Goal: Task Accomplishment & Management: Use online tool/utility

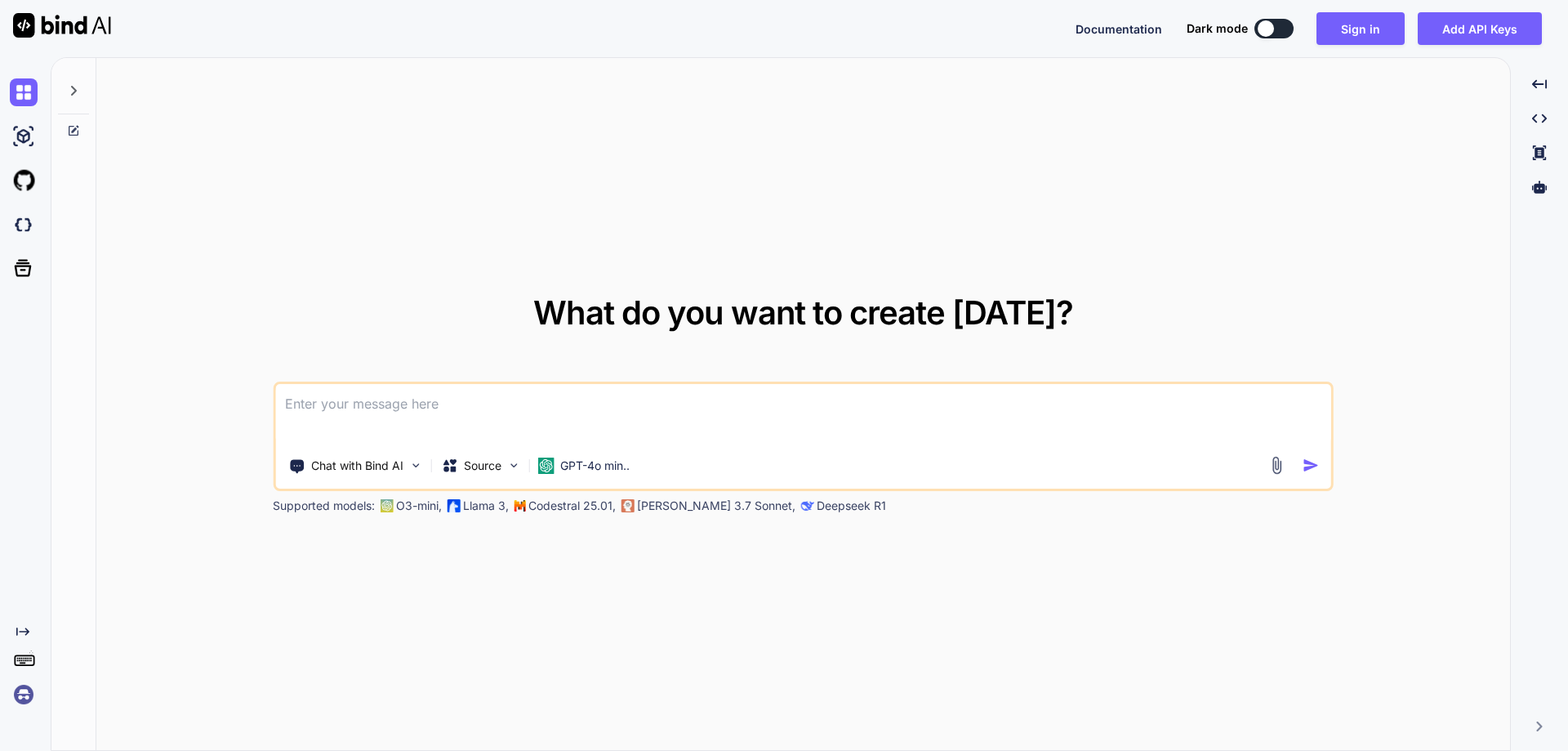
click at [1307, 470] on img "button" at bounding box center [1311, 465] width 17 height 17
click at [1311, 469] on img "button" at bounding box center [1311, 465] width 17 height 17
click at [1358, 33] on button "Sign in" at bounding box center [1360, 29] width 88 height 33
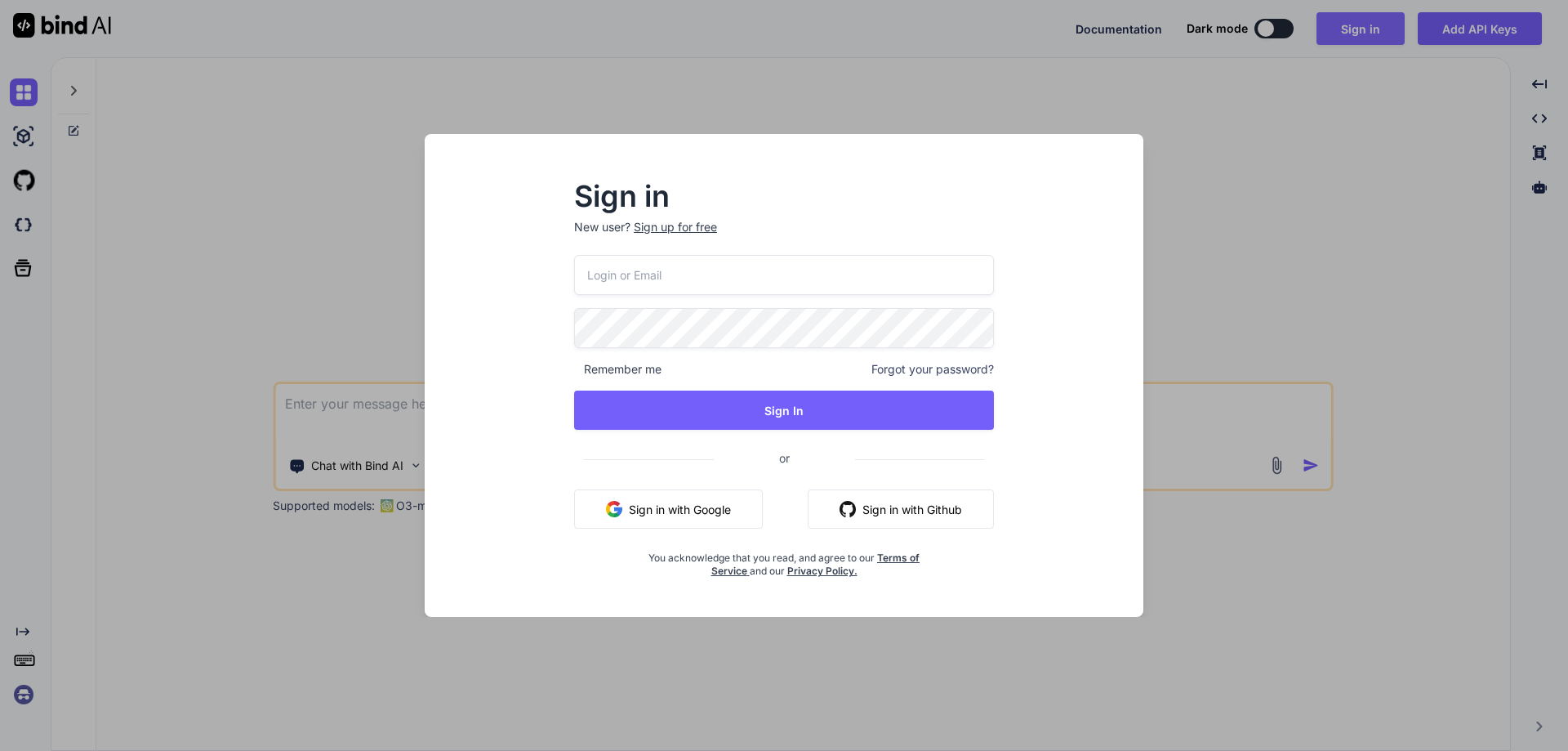
type input "[EMAIL_ADDRESS][DOMAIN_NAME]"
click at [761, 516] on button "Sign in with Google" at bounding box center [668, 509] width 189 height 39
click at [1357, 127] on div "Sign in New user? Sign up for free [EMAIL_ADDRESS][DOMAIN_NAME] Remember me For…" at bounding box center [784, 375] width 1568 height 751
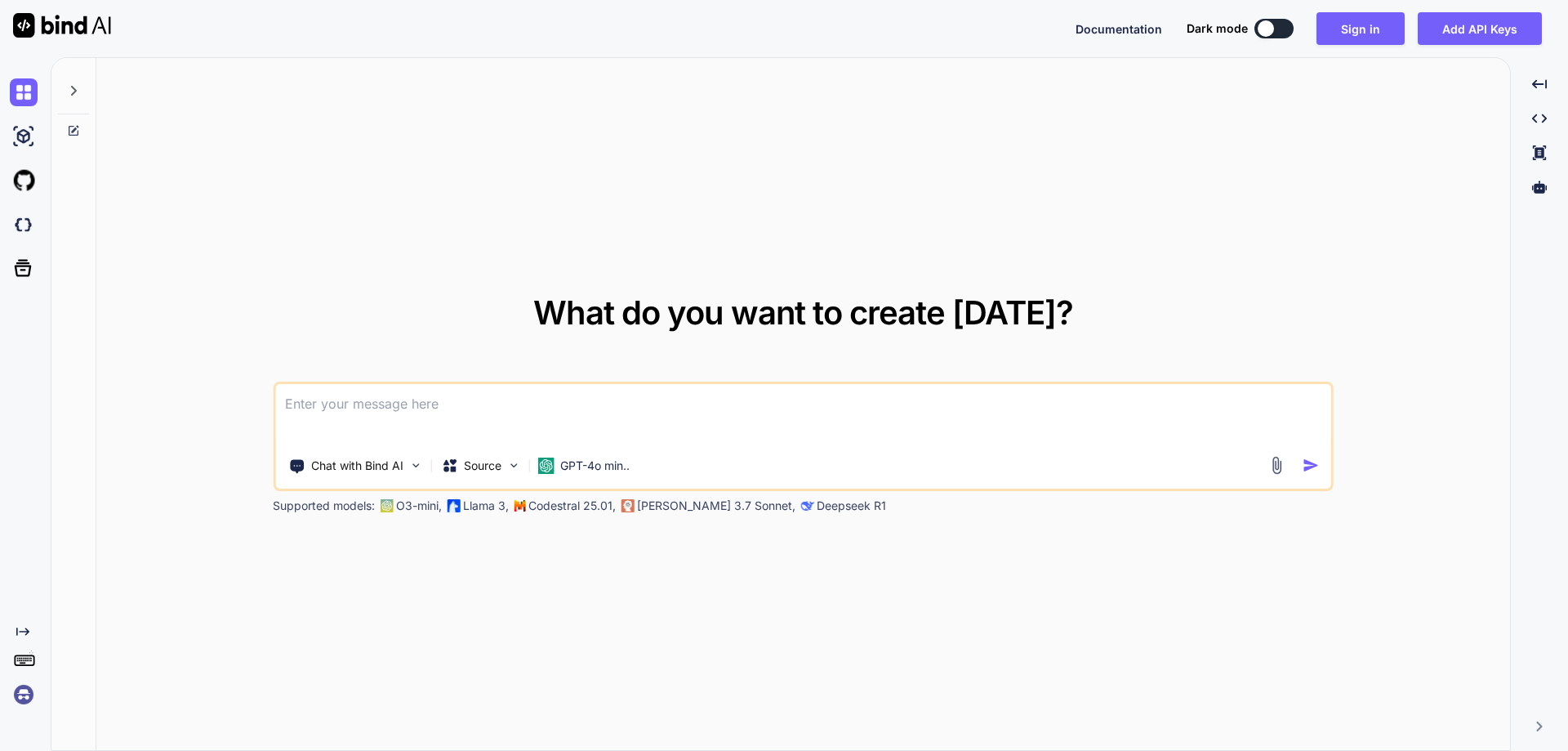
click at [733, 408] on textarea at bounding box center [803, 414] width 1056 height 61
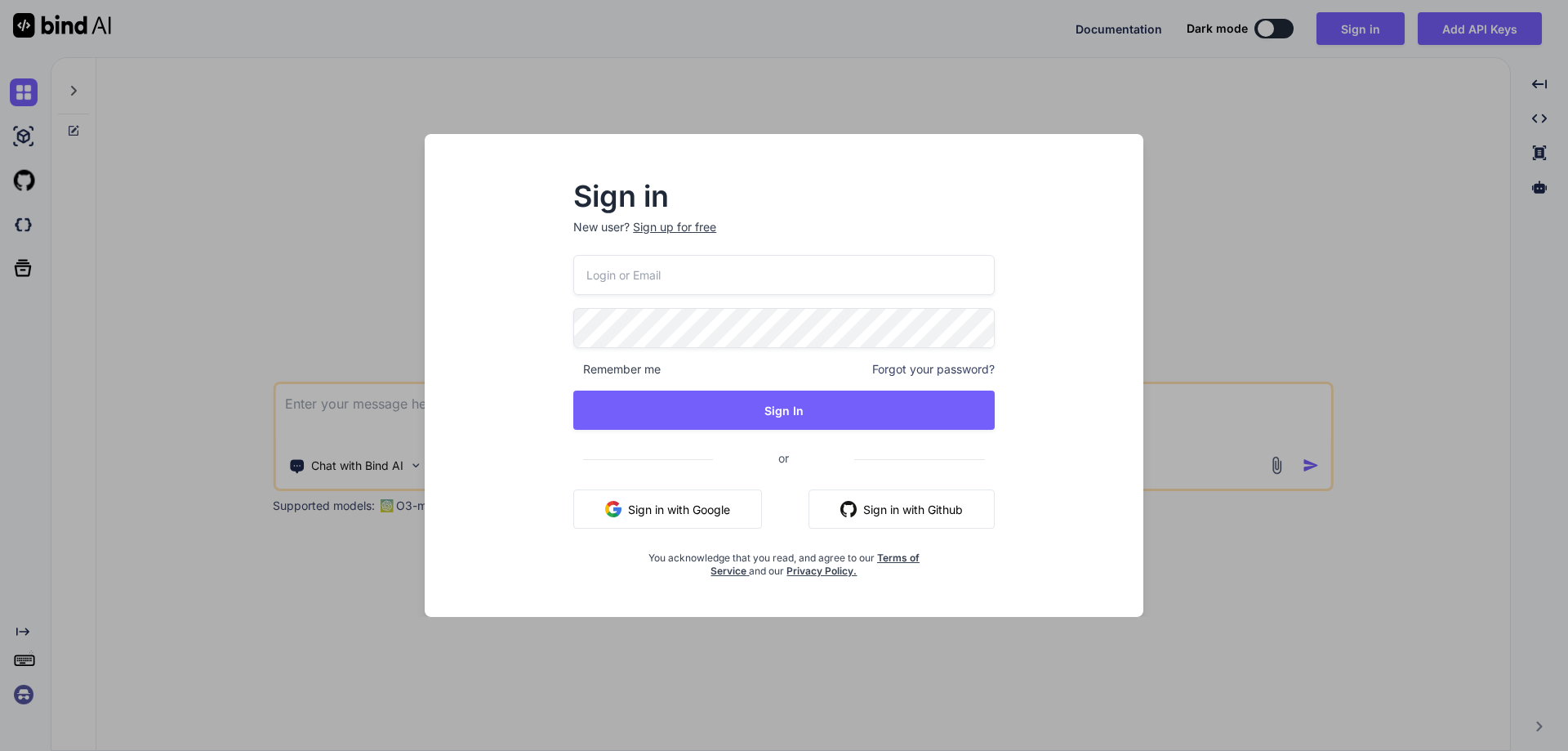
type input "[EMAIL_ADDRESS][DOMAIN_NAME]"
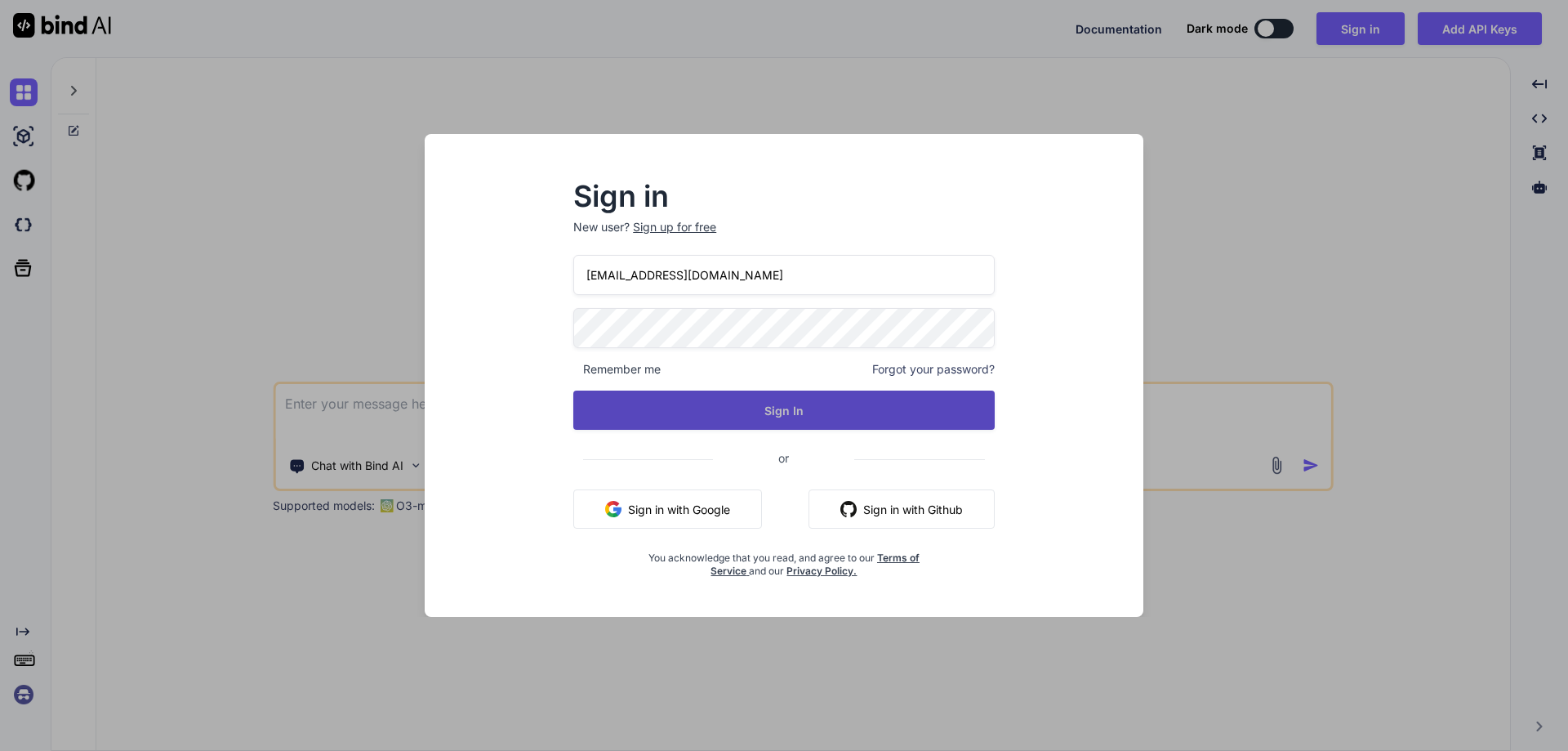
click at [936, 395] on button "Sign In" at bounding box center [784, 410] width 421 height 39
click at [929, 412] on button "Sign In" at bounding box center [784, 410] width 421 height 39
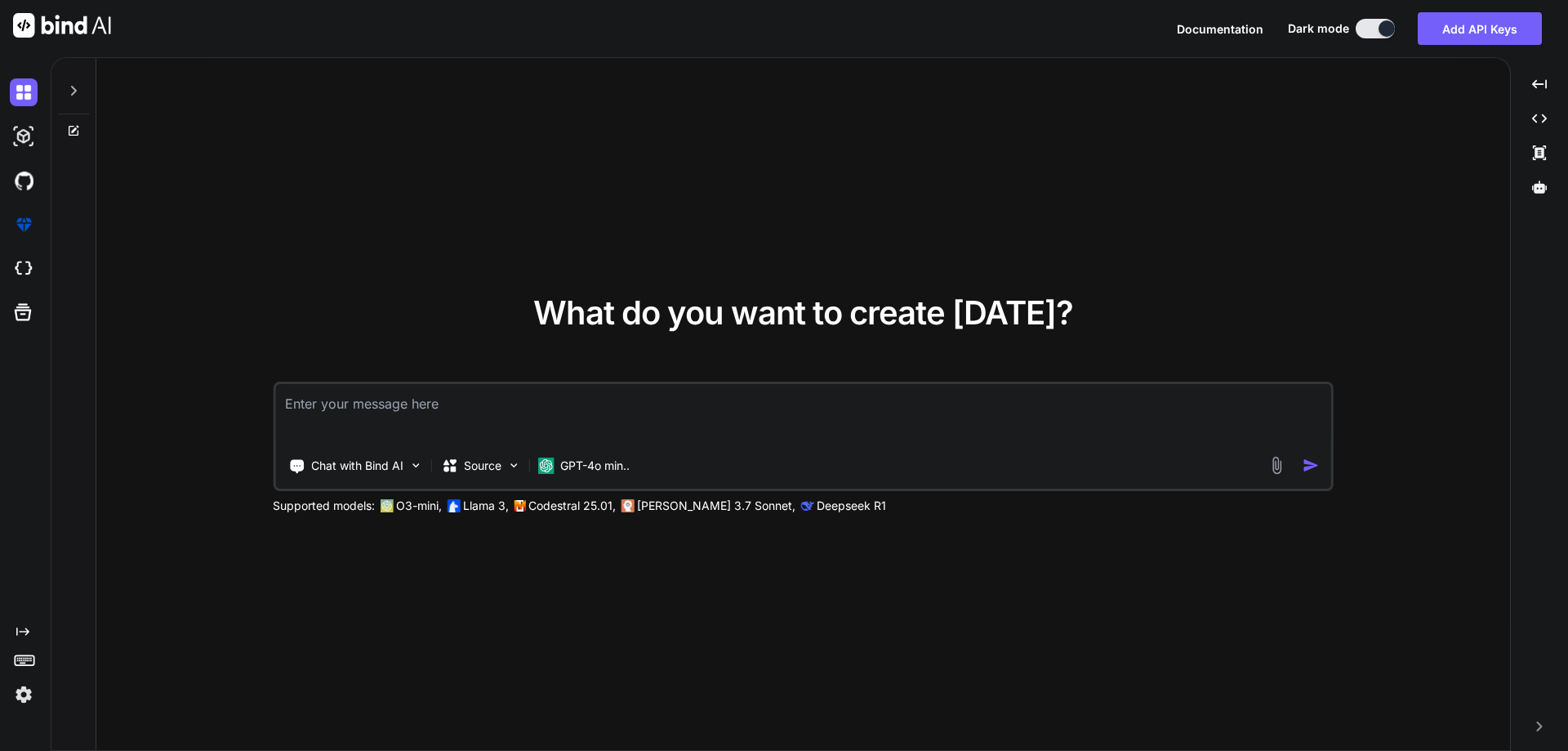
click at [929, 412] on textarea at bounding box center [803, 414] width 1056 height 61
paste textarea "A "Register Productivity Report" would typically detail the efficiency of a reg…"
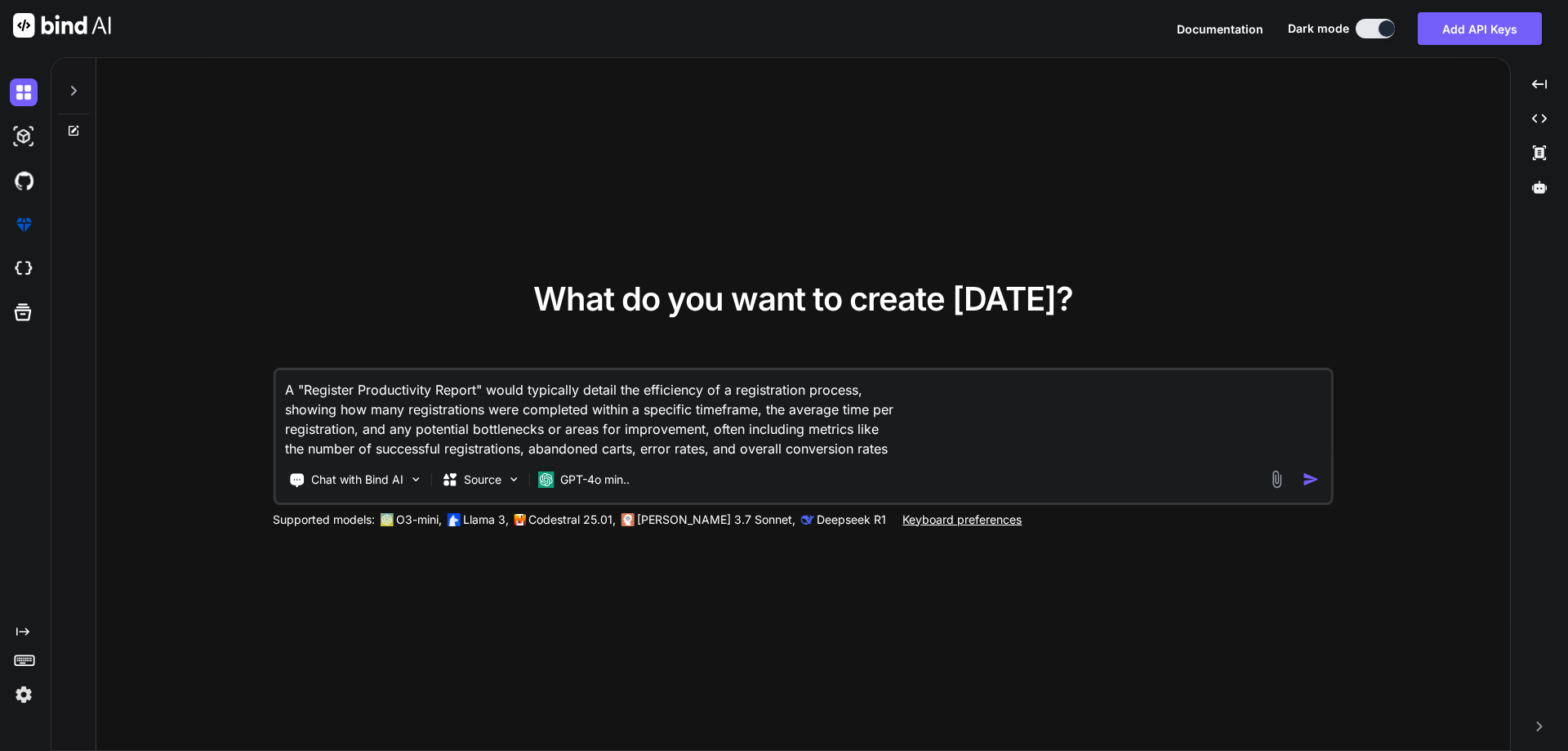
type textarea "A "Register Productivity Report" would typically detail the efficiency of a reg…"
click at [1313, 471] on img "button" at bounding box center [1311, 478] width 17 height 17
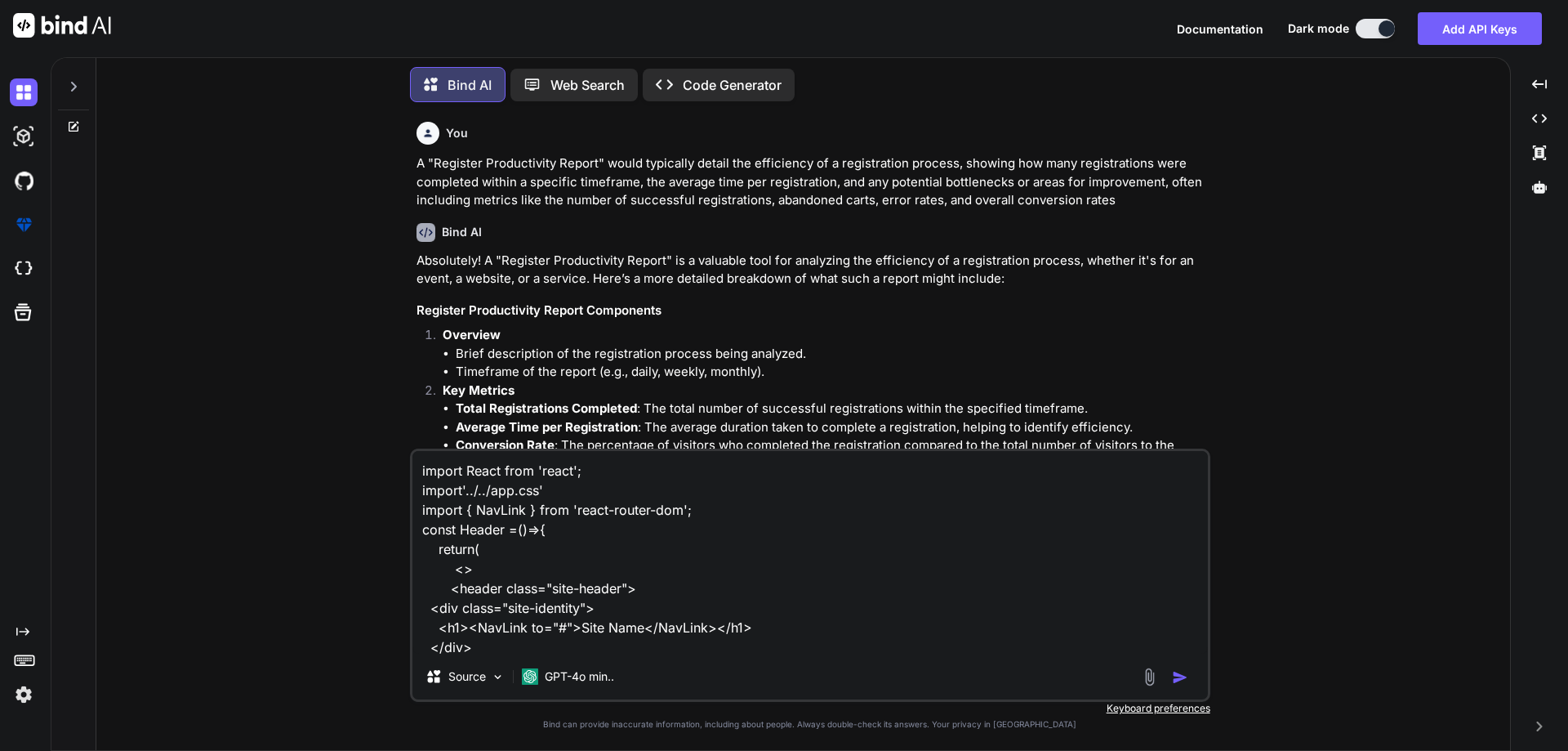
drag, startPoint x: 572, startPoint y: 643, endPoint x: 248, endPoint y: 385, distance: 414.2
click at [248, 385] on div "You A "Register Productivity Report" would typically detail the efficiency of a…" at bounding box center [809, 432] width 1401 height 635
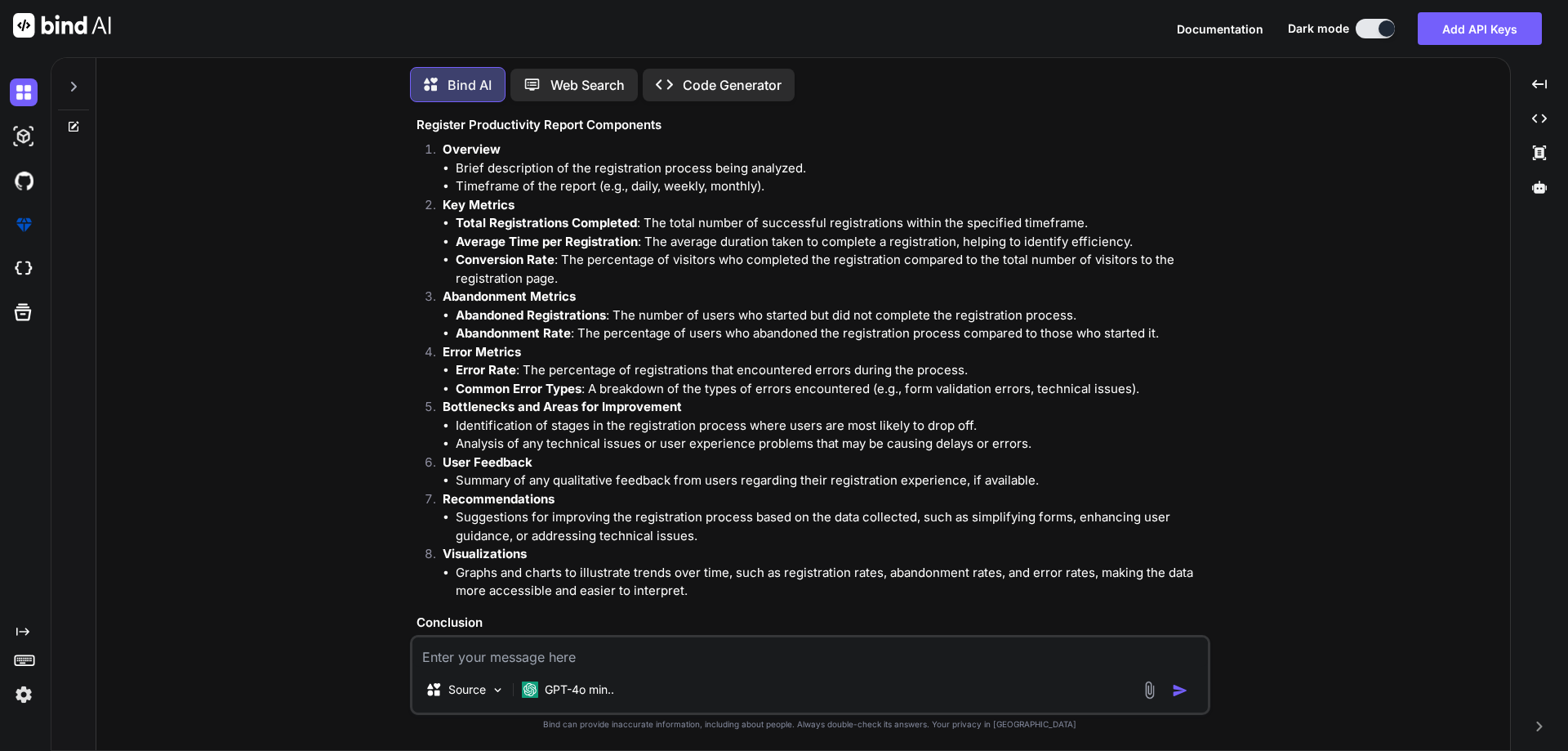
scroll to position [273, 0]
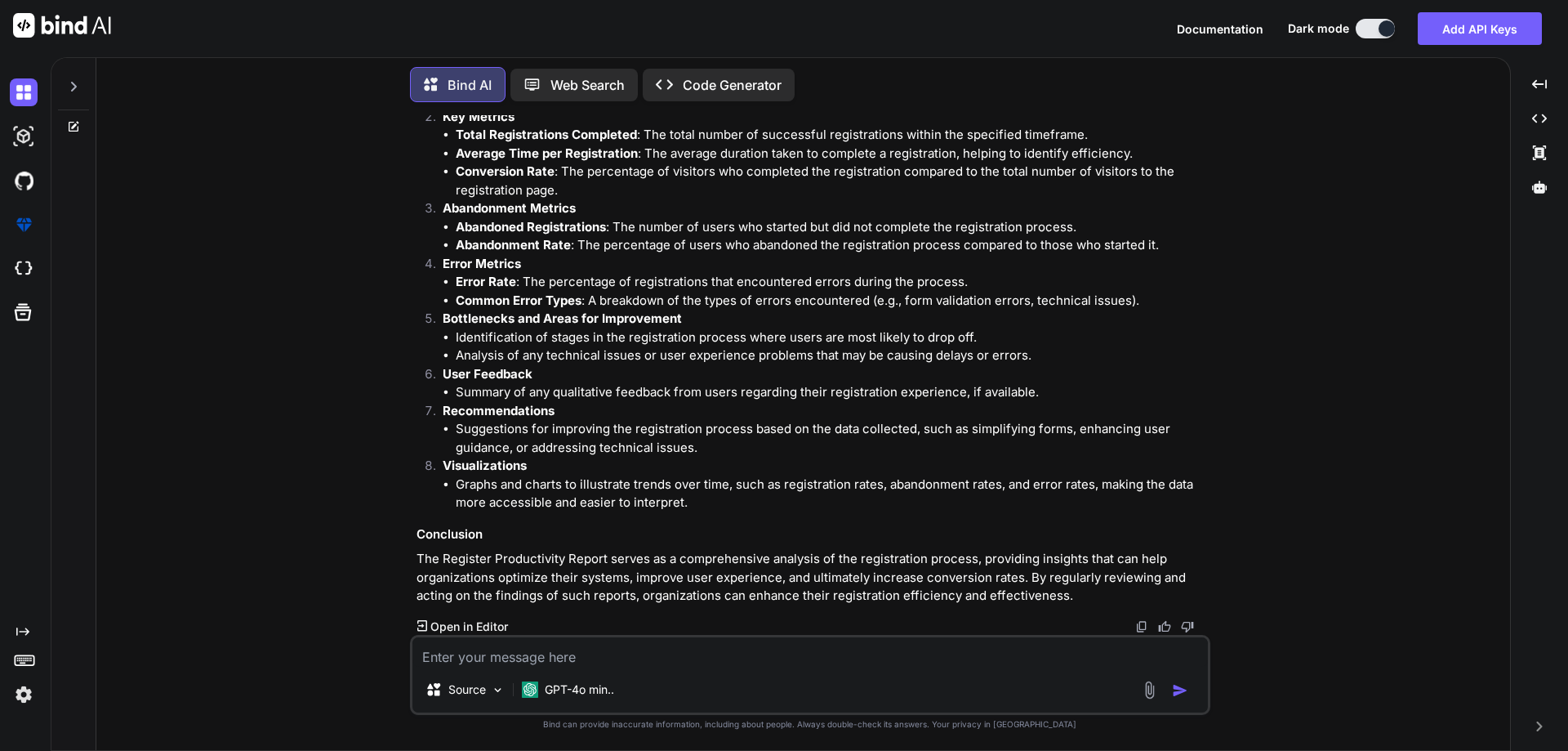
click at [690, 663] on textarea at bounding box center [809, 651] width 795 height 29
type textarea "h"
type textarea "please visual in table"
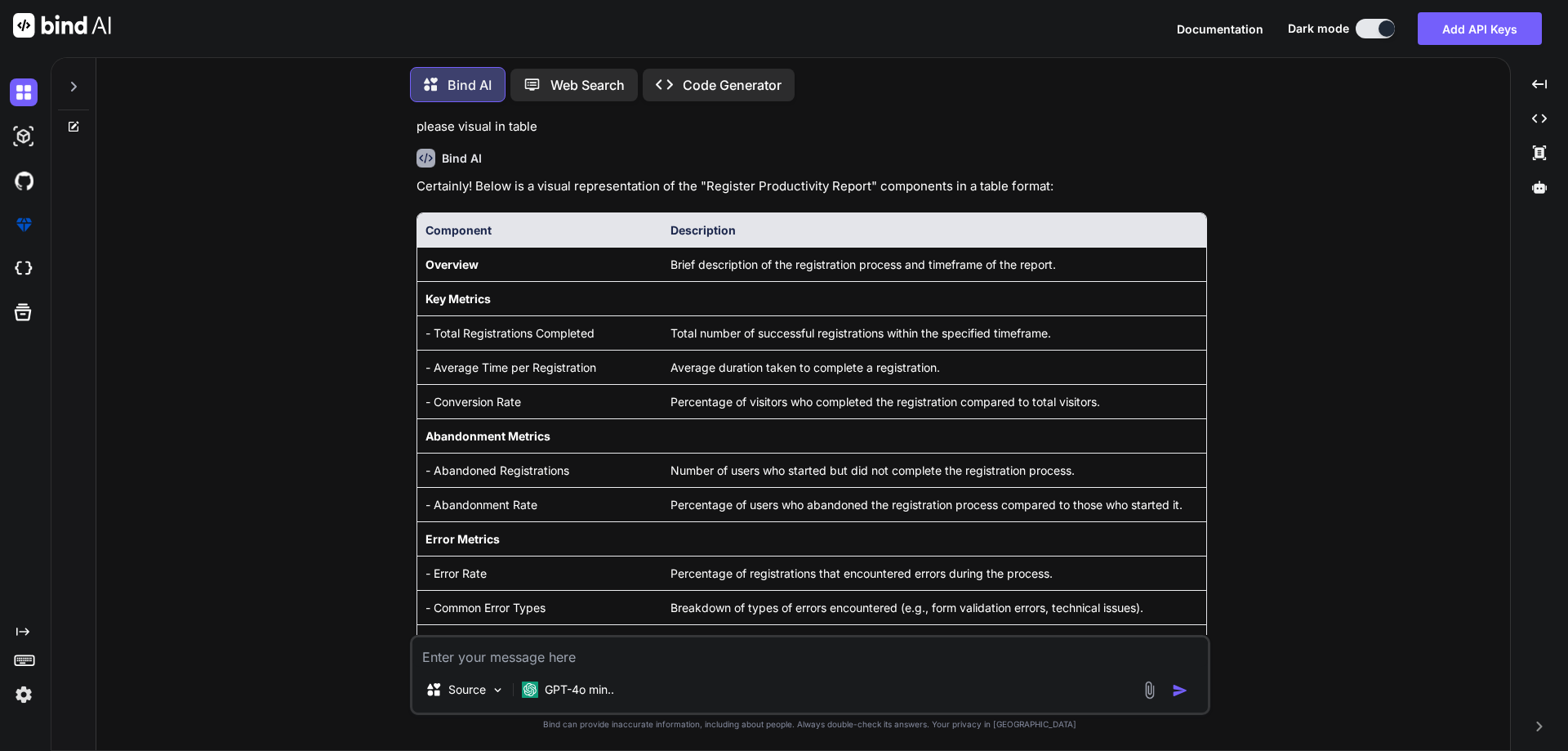
scroll to position [912, 0]
